Goal: Check status: Check status

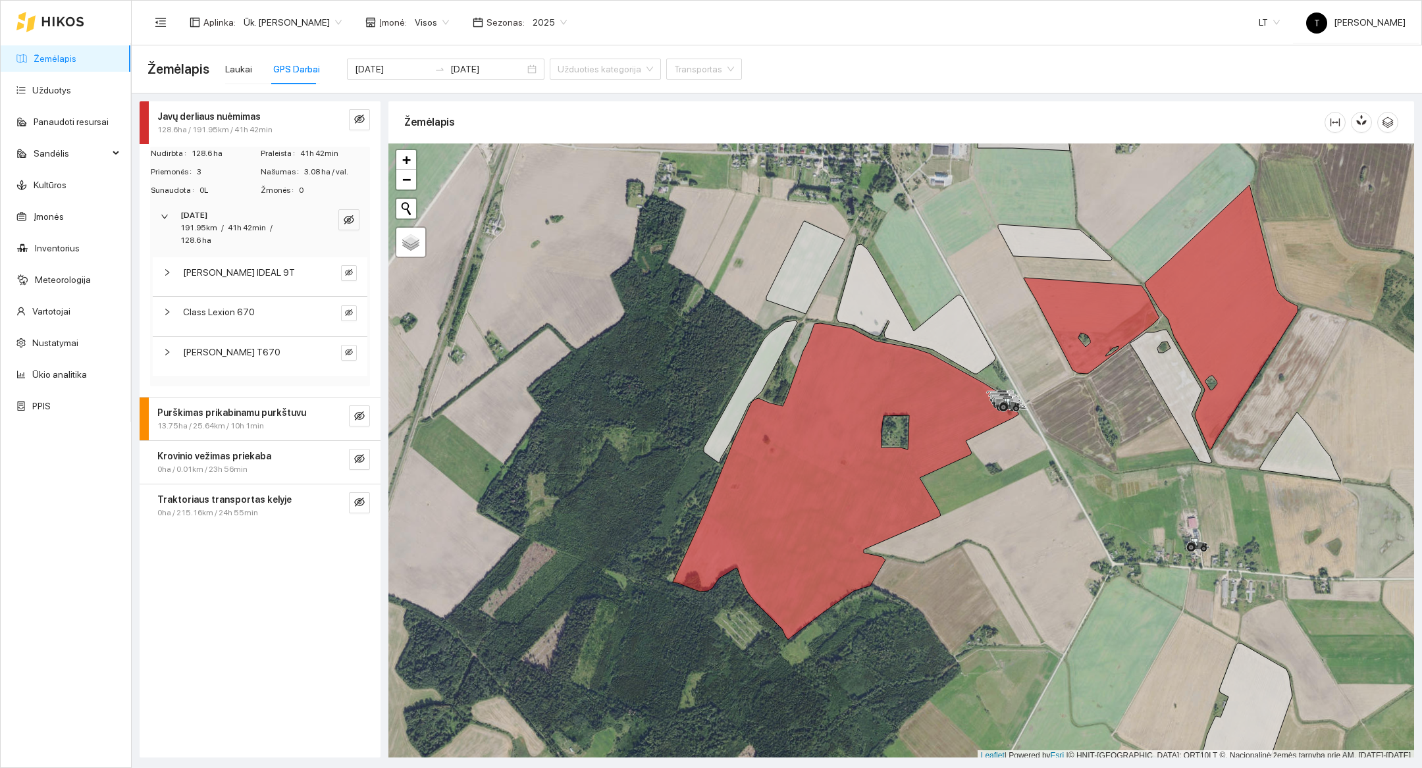
scroll to position [4, 0]
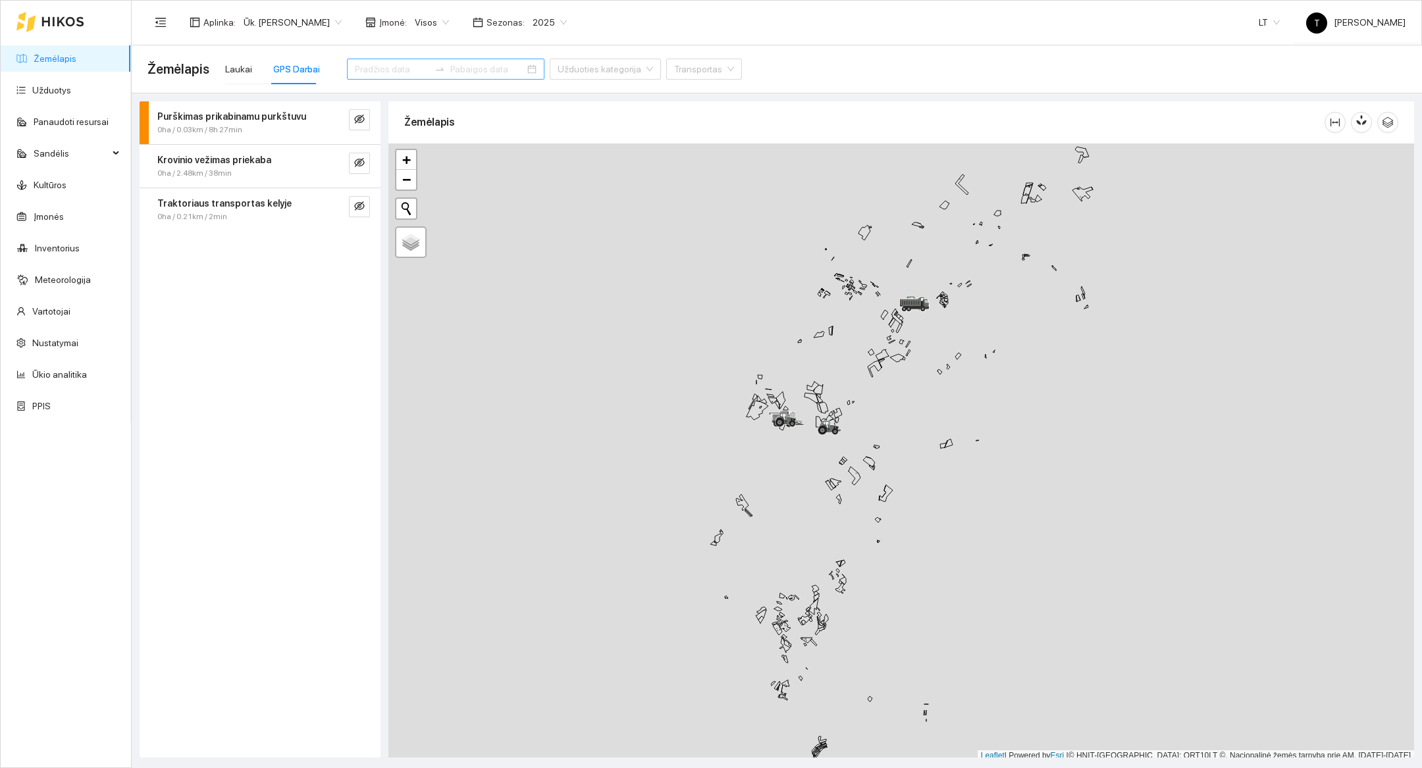
click at [385, 78] on div at bounding box center [446, 69] width 198 height 21
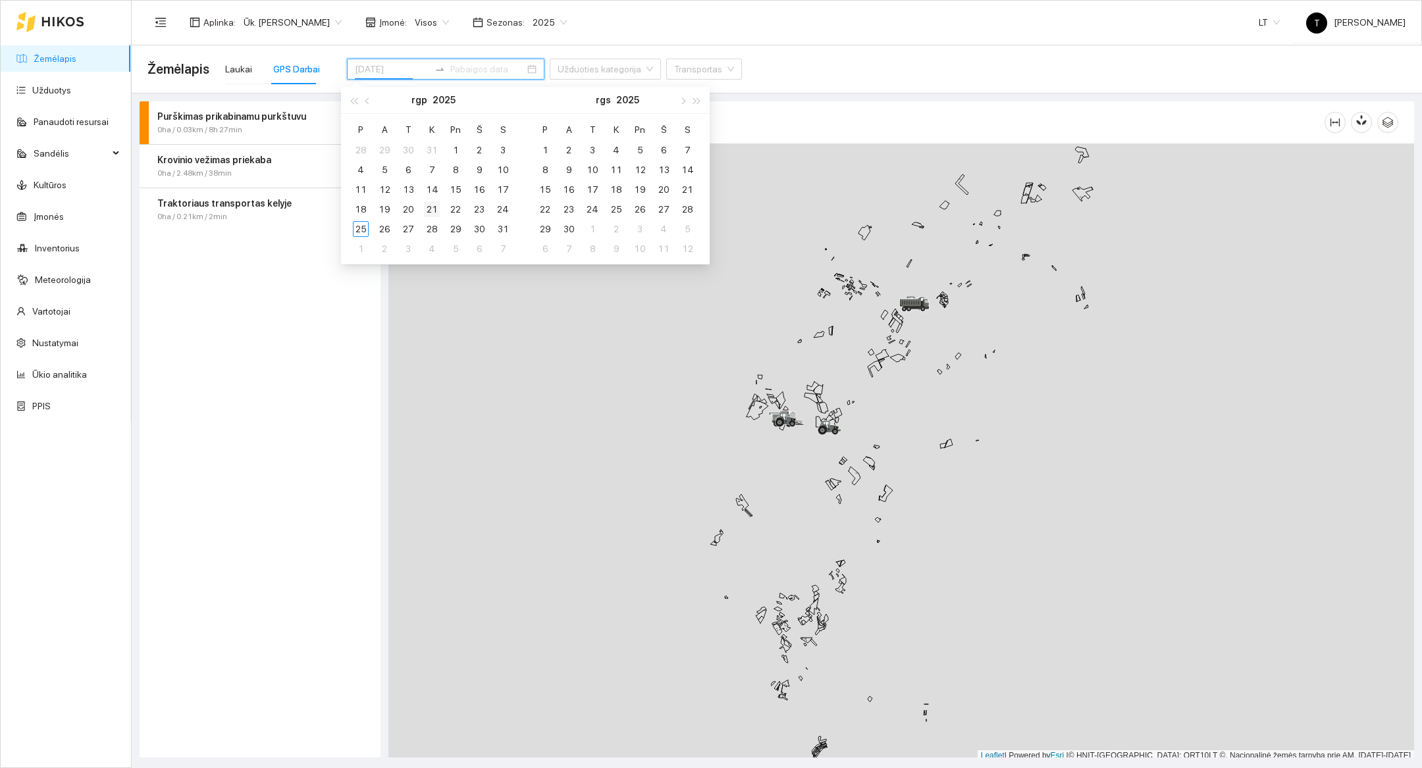
type input "2025-08-21"
click at [433, 212] on div "21" at bounding box center [432, 209] width 16 height 16
type input "2025-08-21"
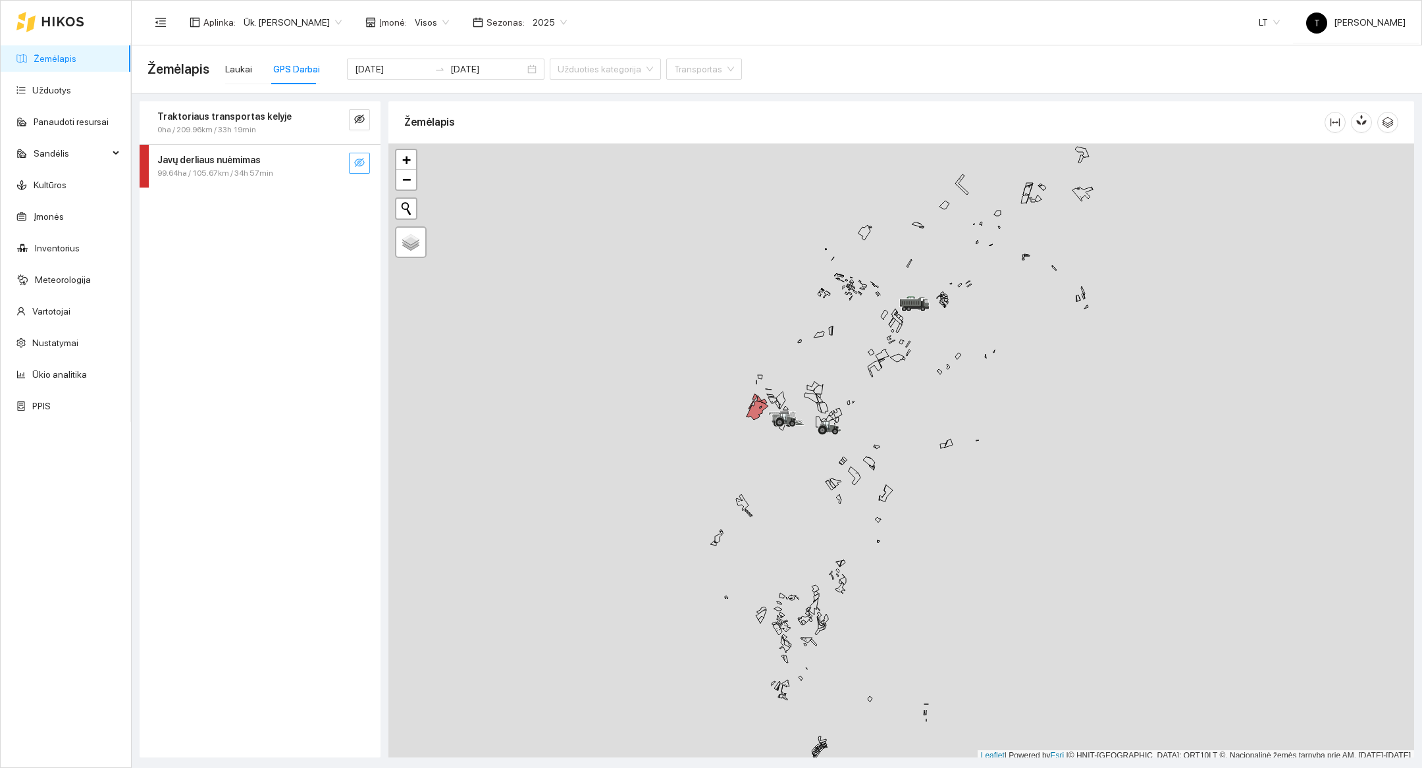
click at [365, 168] on button "button" at bounding box center [359, 163] width 21 height 21
click at [333, 167] on span "search" at bounding box center [333, 163] width 11 height 13
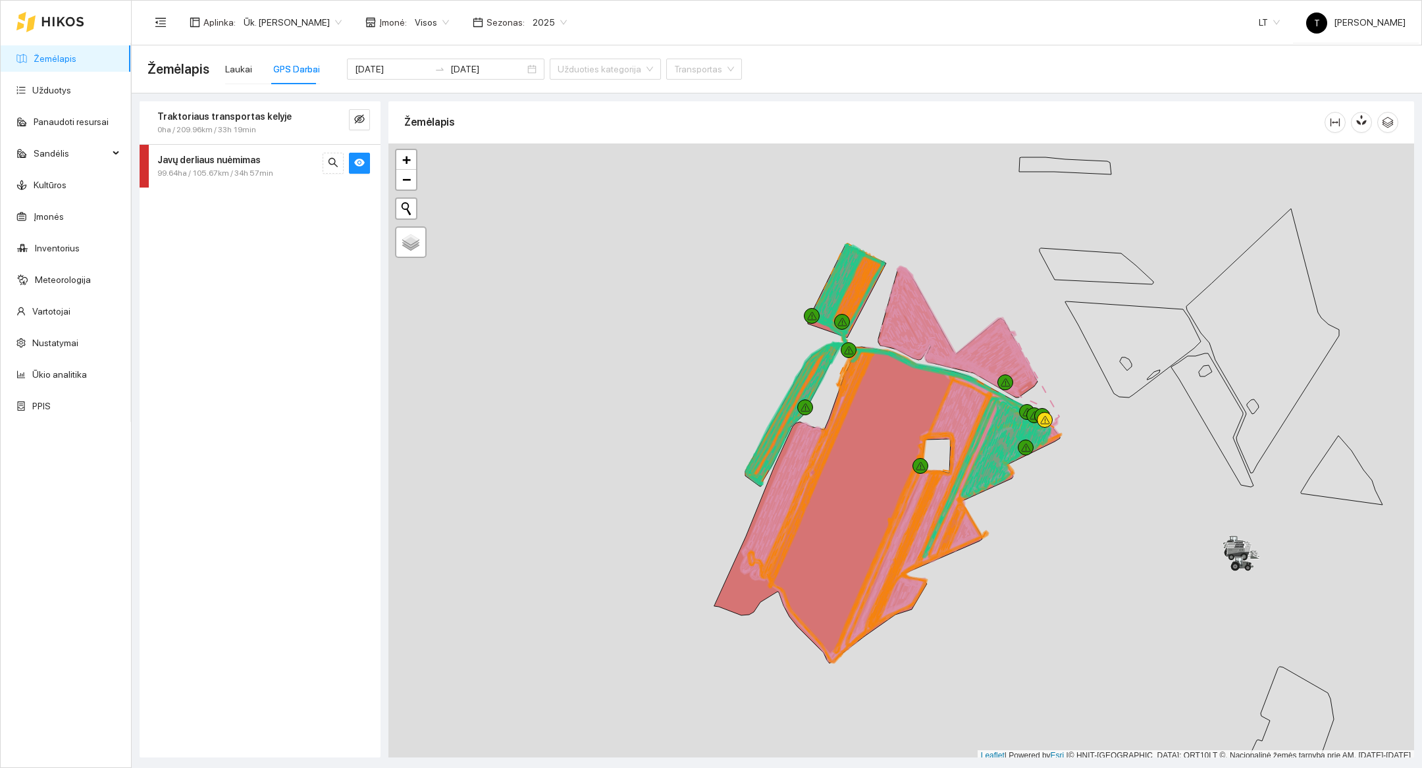
scroll to position [4, 0]
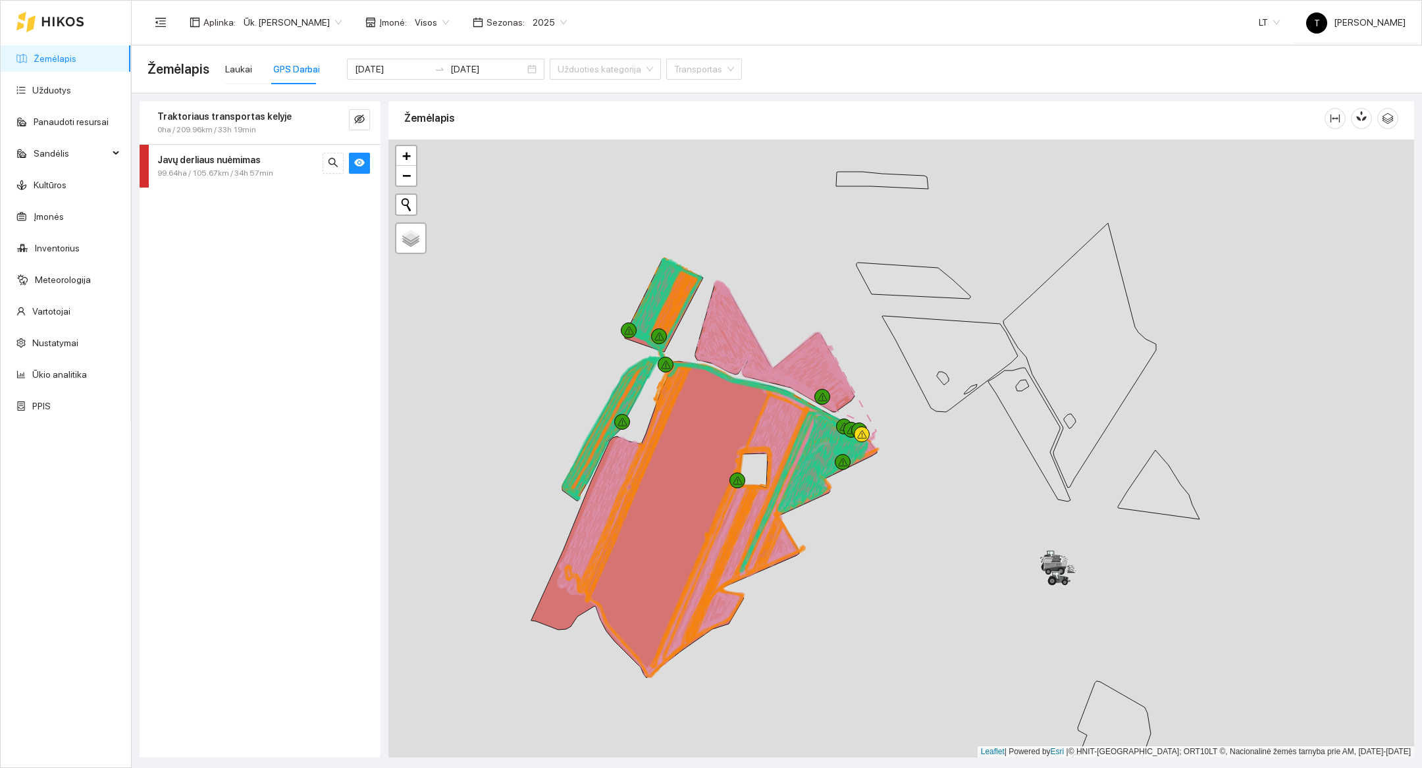
drag, startPoint x: 1107, startPoint y: 553, endPoint x: 924, endPoint y: 572, distance: 184.0
click at [924, 572] on div at bounding box center [901, 449] width 1026 height 618
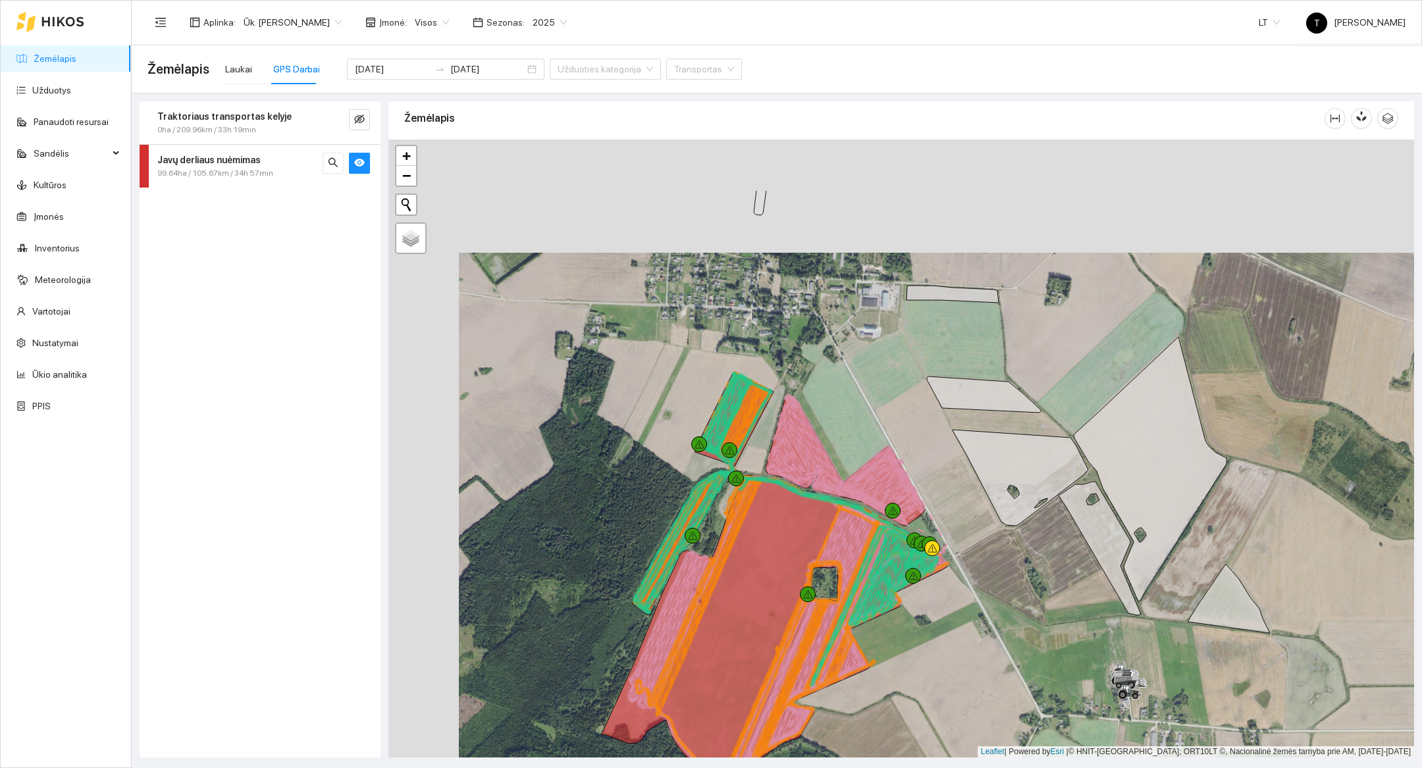
drag, startPoint x: 792, startPoint y: 275, endPoint x: 871, endPoint y: 397, distance: 145.7
click at [871, 397] on div at bounding box center [901, 449] width 1026 height 618
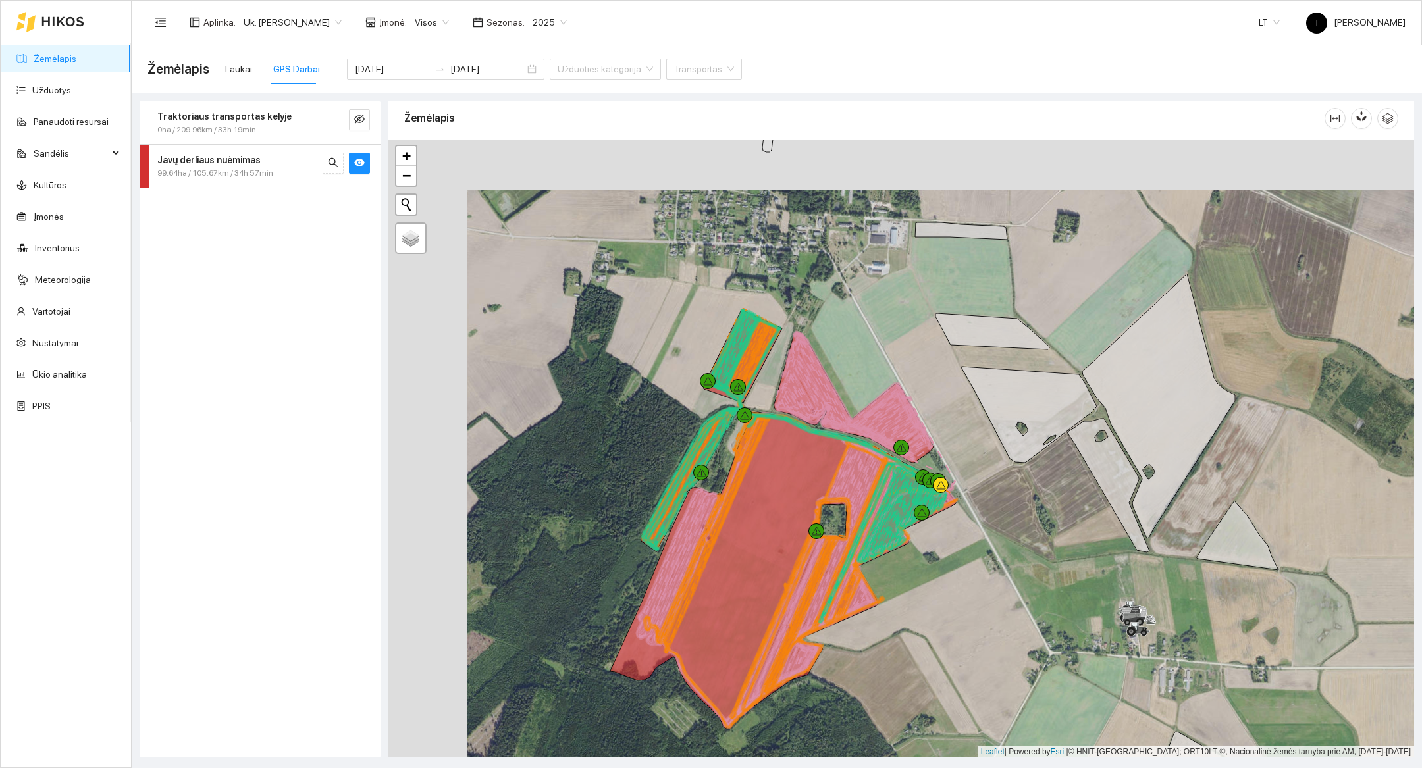
drag, startPoint x: 871, startPoint y: 397, endPoint x: 871, endPoint y: 324, distance: 73.1
click at [871, 324] on div at bounding box center [901, 449] width 1026 height 618
click at [369, 163] on button "button" at bounding box center [359, 163] width 21 height 21
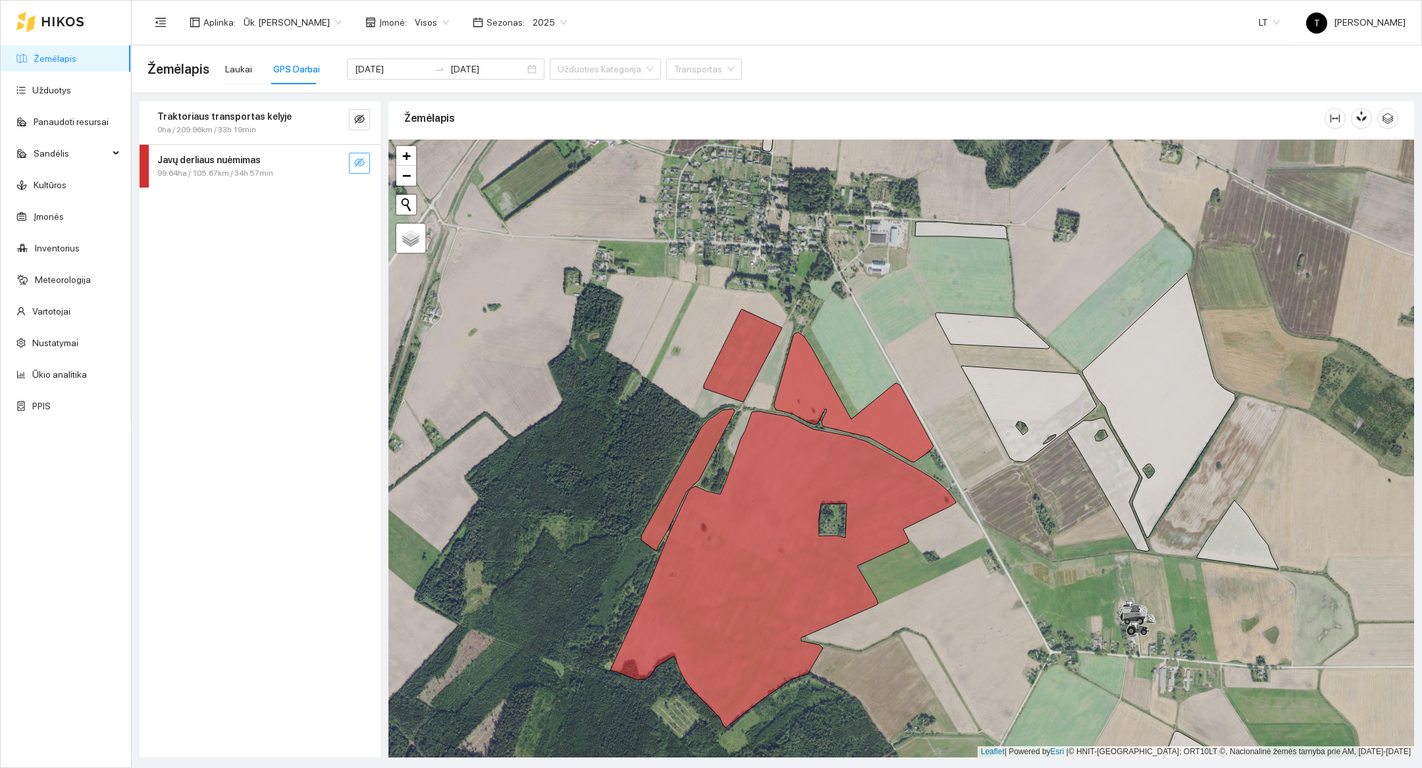
click at [369, 163] on button "button" at bounding box center [359, 163] width 21 height 21
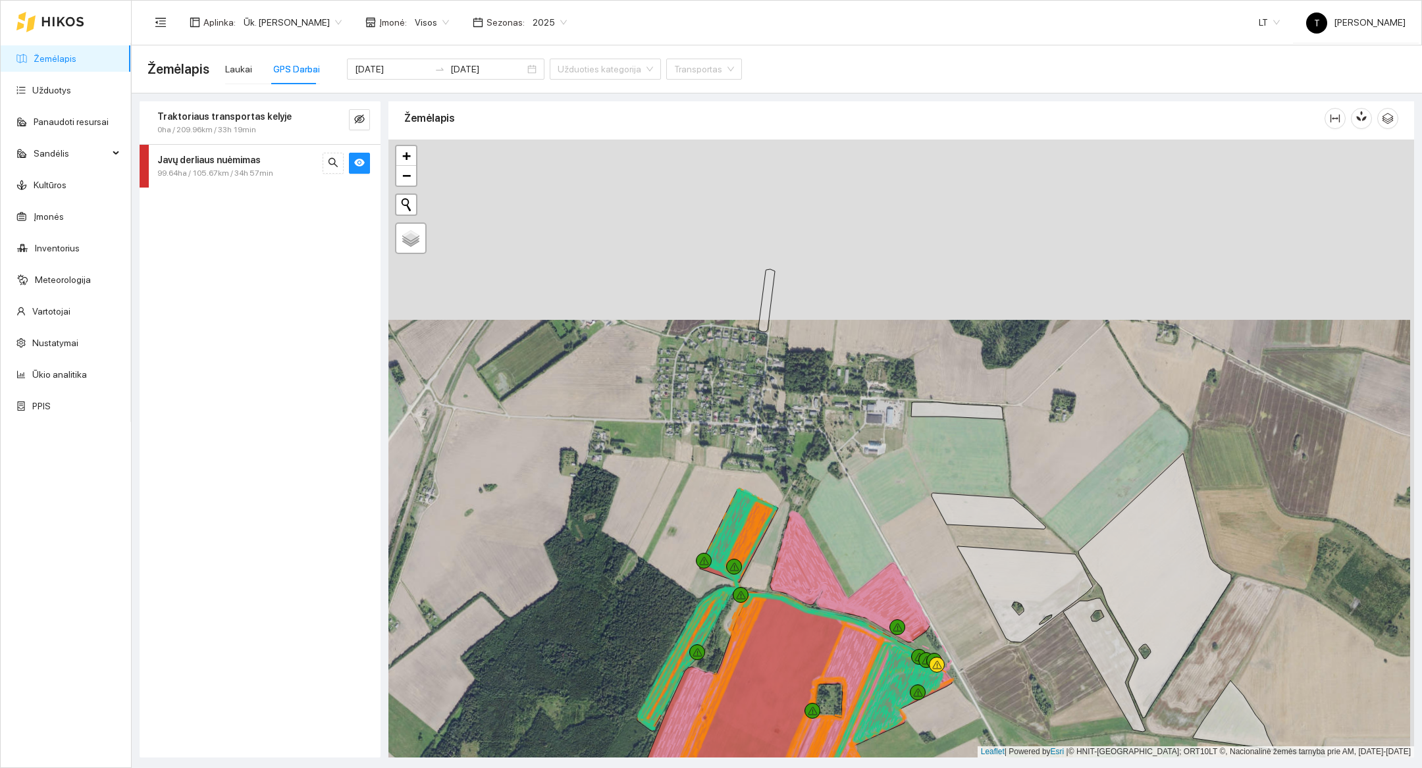
drag, startPoint x: 653, startPoint y: 184, endPoint x: 641, endPoint y: 369, distance: 184.7
click at [641, 369] on div at bounding box center [901, 449] width 1026 height 618
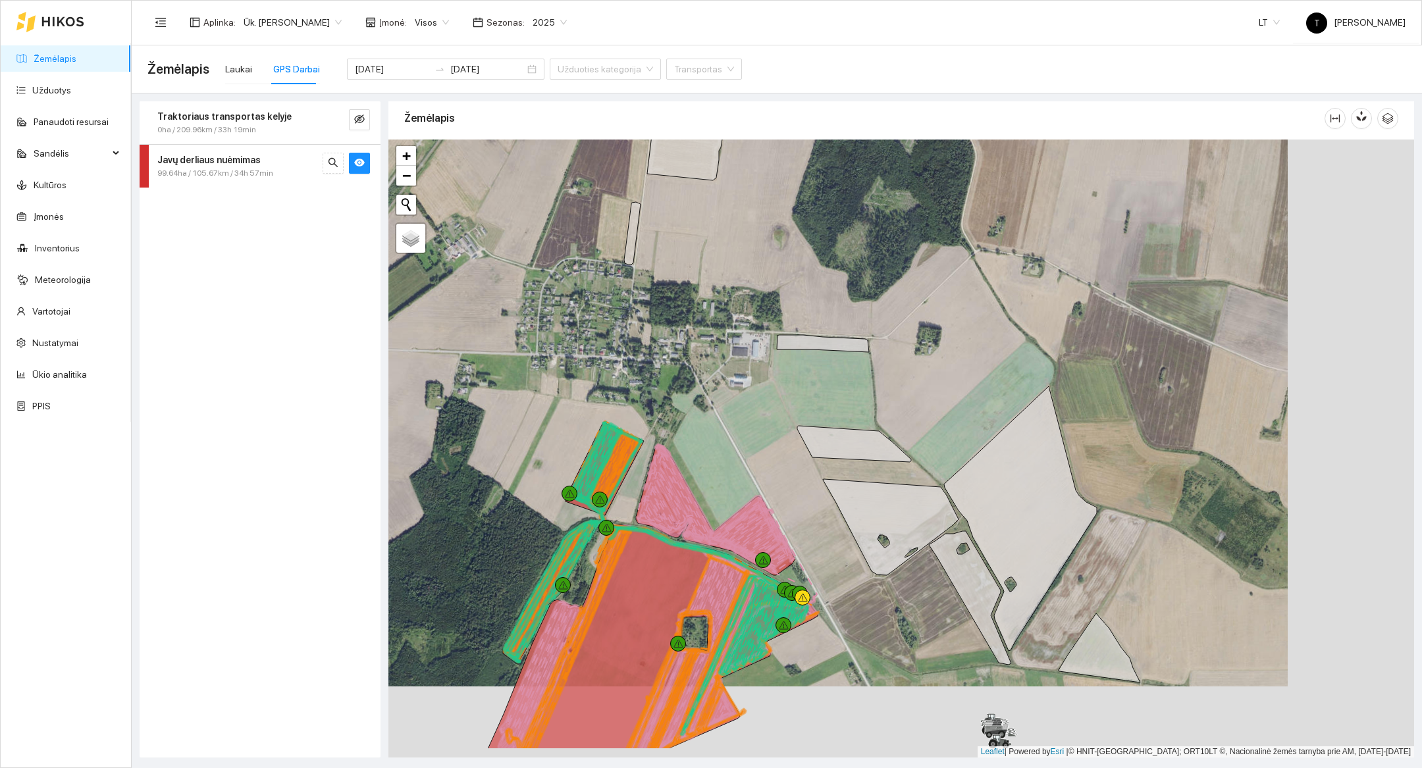
drag, startPoint x: 809, startPoint y: 352, endPoint x: 683, endPoint y: 280, distance: 145.4
click at [683, 280] on div at bounding box center [901, 449] width 1026 height 618
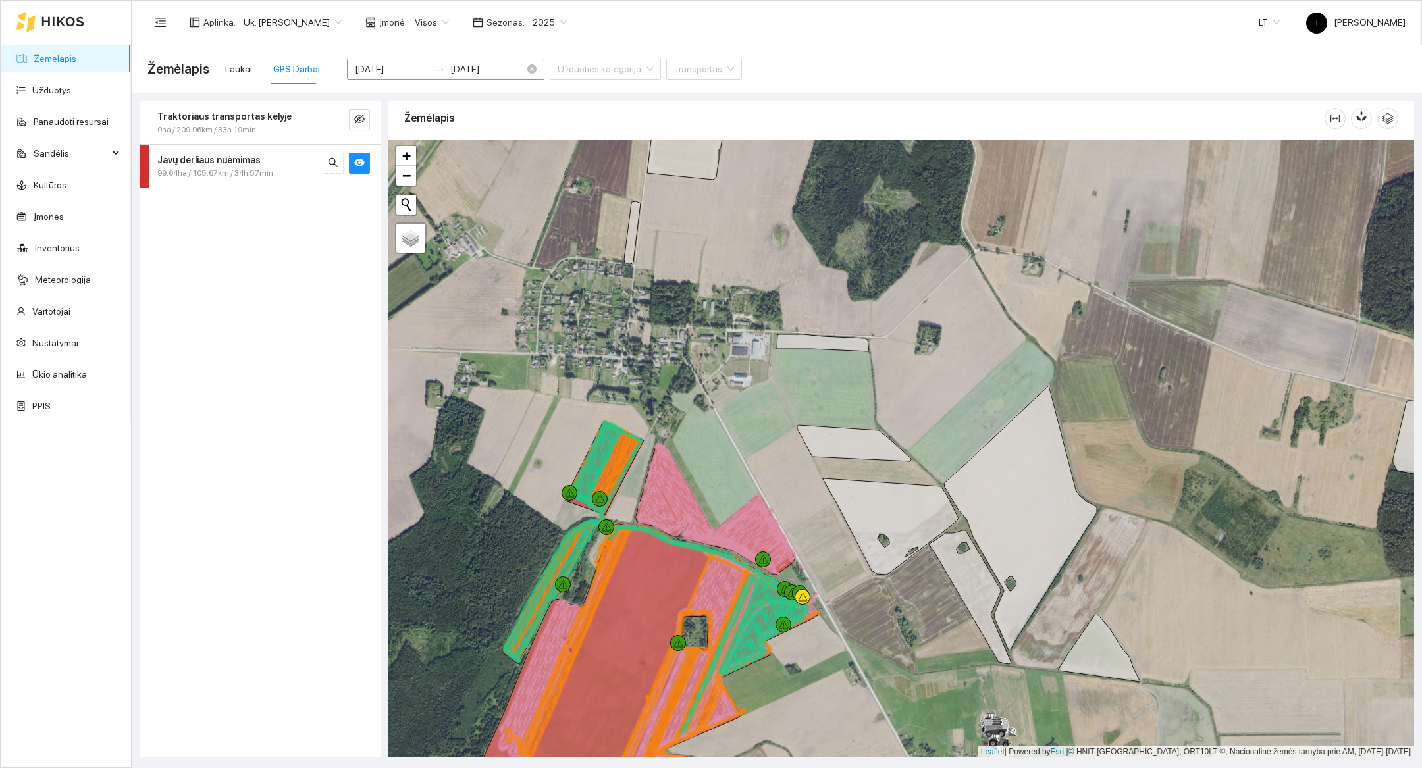
click at [393, 68] on input "2025-08-21" at bounding box center [392, 69] width 74 height 14
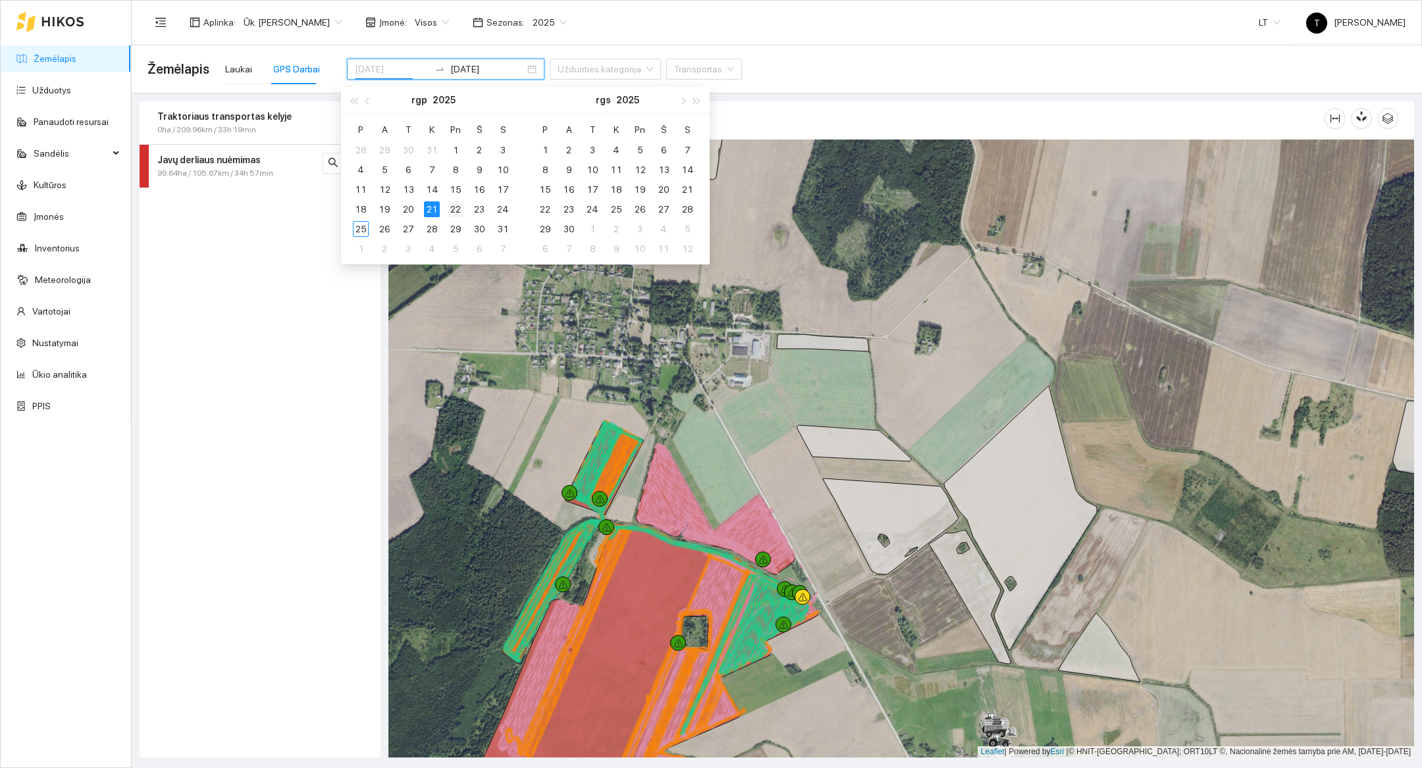
type input "2025-08-22"
click at [458, 211] on div "22" at bounding box center [456, 209] width 16 height 16
type input "2025-08-22"
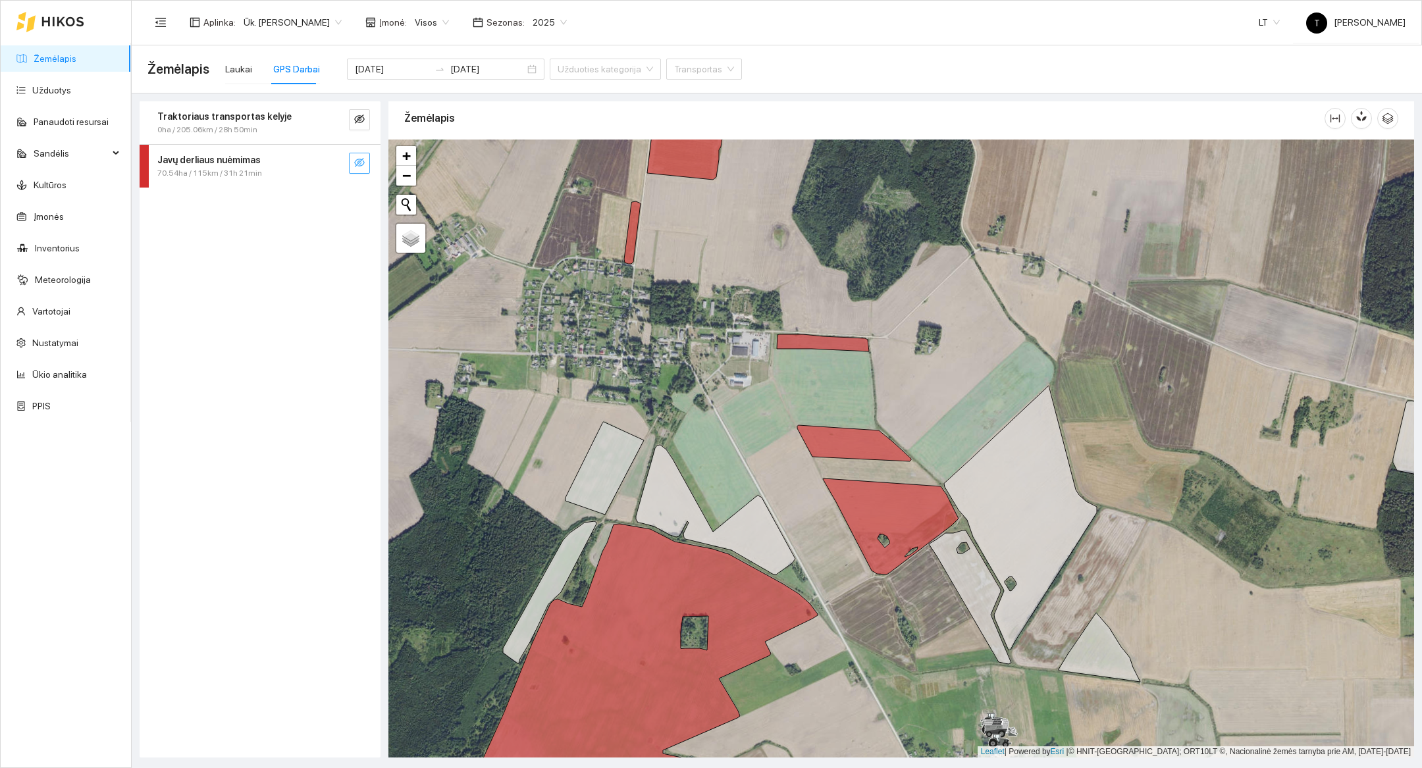
click at [365, 166] on button "button" at bounding box center [359, 163] width 21 height 21
